Goal: Check status: Check status

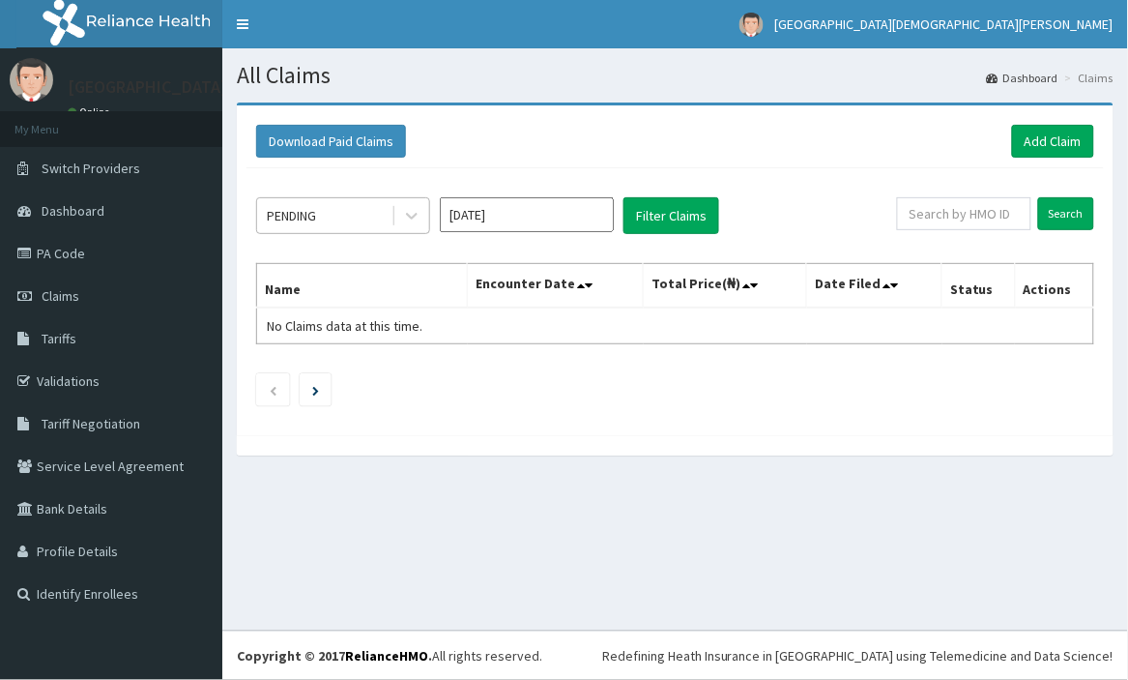
click at [380, 209] on div "PENDING" at bounding box center [324, 215] width 134 height 31
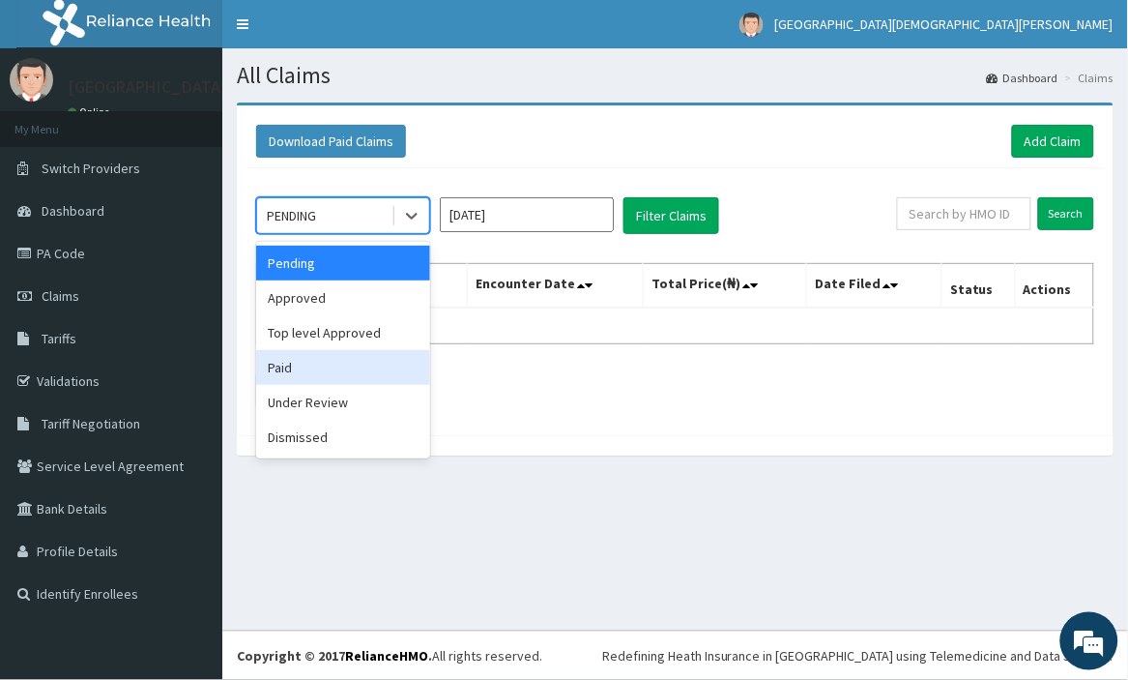
click at [330, 371] on div "Paid" at bounding box center [343, 367] width 174 height 35
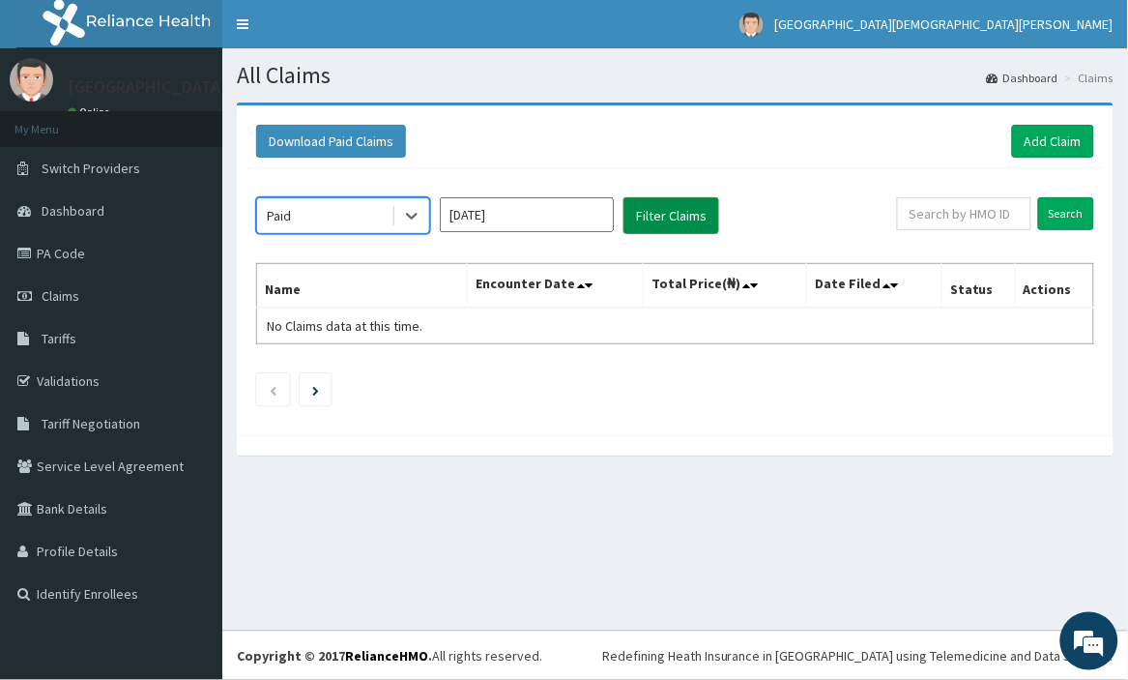
click at [691, 209] on button "Filter Claims" at bounding box center [672, 215] width 96 height 37
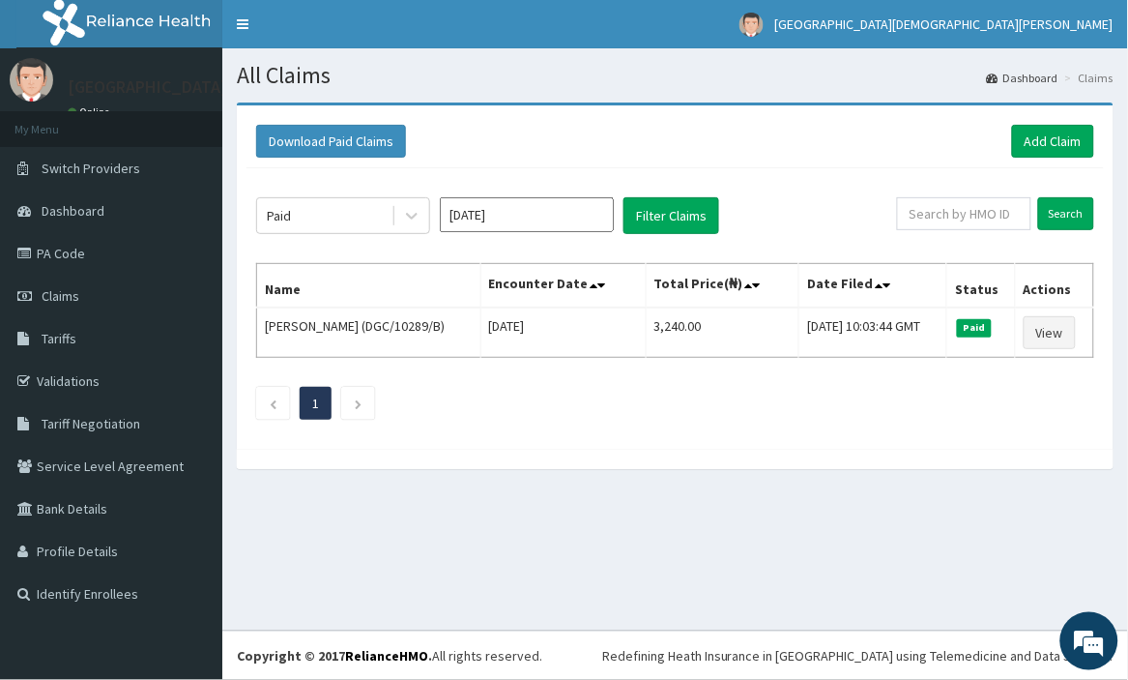
click at [569, 217] on input "[DATE]" at bounding box center [527, 214] width 174 height 35
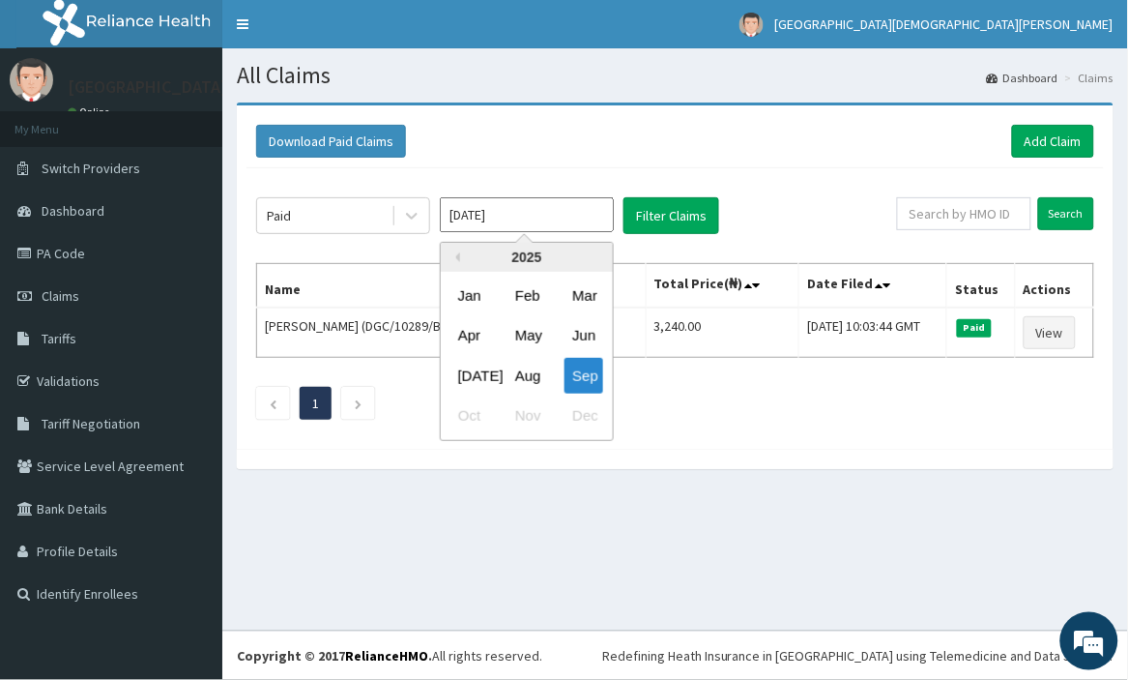
click at [470, 216] on input "[DATE]" at bounding box center [527, 214] width 174 height 35
click at [537, 371] on div "Aug" at bounding box center [527, 376] width 39 height 36
click at [469, 214] on input "[DATE]" at bounding box center [527, 214] width 174 height 35
click at [582, 383] on div "Sep" at bounding box center [584, 376] width 39 height 36
type input "[DATE]"
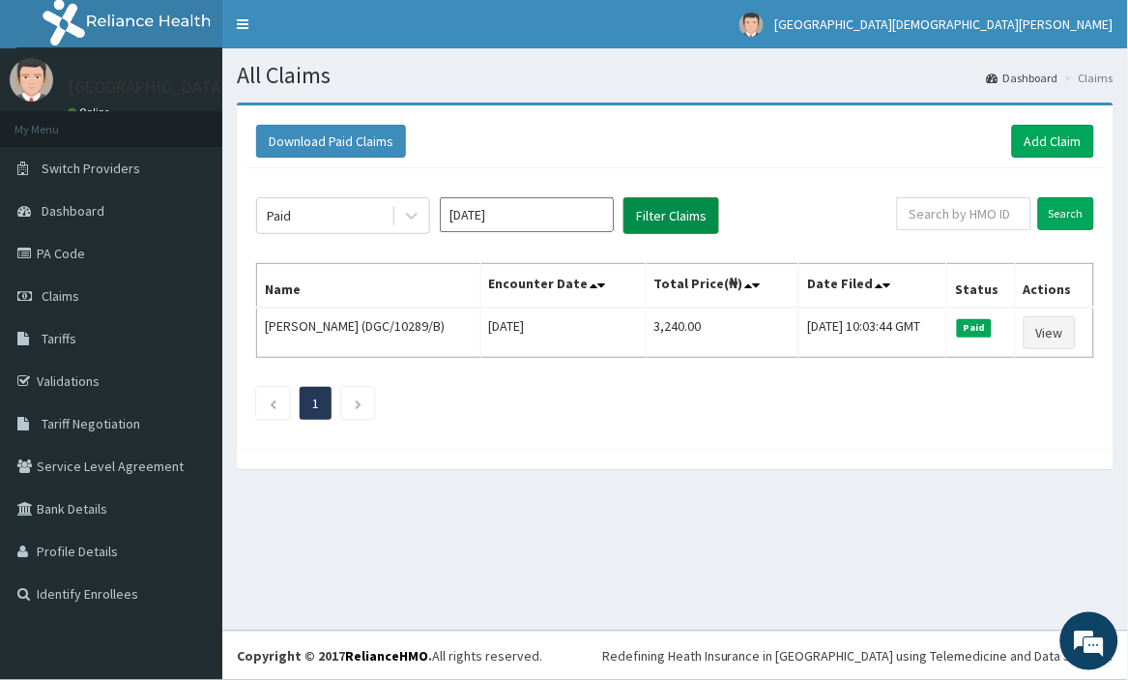
click at [699, 204] on button "Filter Claims" at bounding box center [672, 215] width 96 height 37
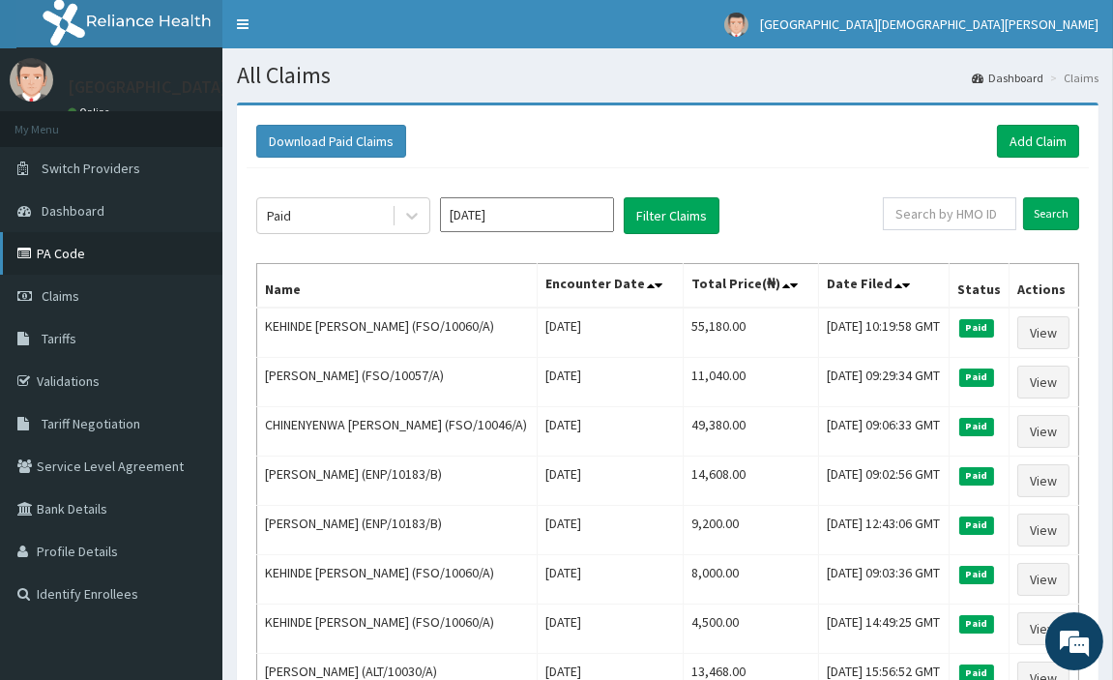
click at [66, 244] on link "PA Code" at bounding box center [111, 253] width 222 height 43
